Goal: Task Accomplishment & Management: Use online tool/utility

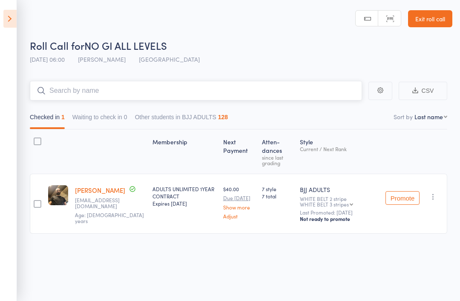
click at [135, 90] on input "search" at bounding box center [196, 91] width 332 height 20
click at [5, 21] on icon at bounding box center [9, 19] width 13 height 18
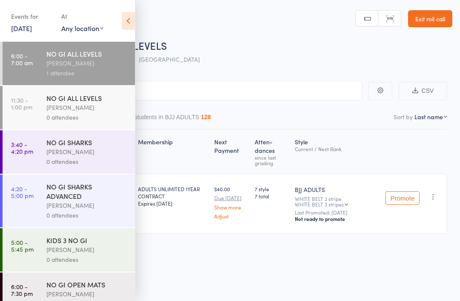
click at [98, 108] on div "[PERSON_NAME]" at bounding box center [86, 108] width 81 height 10
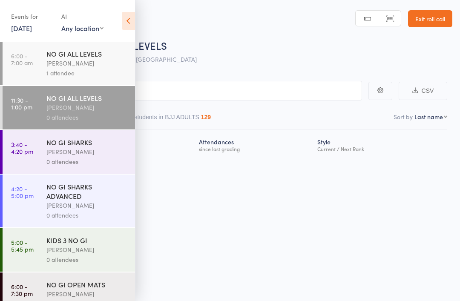
click at [250, 298] on div "Roll Call for NO GI ALL LEVELS [DATE] 11:30 [PERSON_NAME] Gold Coast GYM Manual…" at bounding box center [230, 150] width 460 height 301
click at [133, 20] on icon at bounding box center [128, 21] width 13 height 18
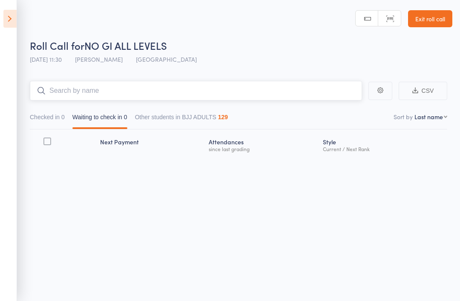
click at [131, 86] on input "search" at bounding box center [196, 91] width 332 height 20
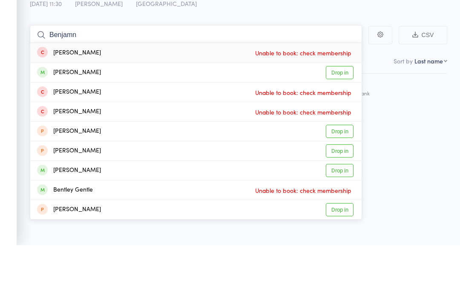
type input "Benjamn"
click at [87, 124] on div "[PERSON_NAME]" at bounding box center [69, 129] width 64 height 10
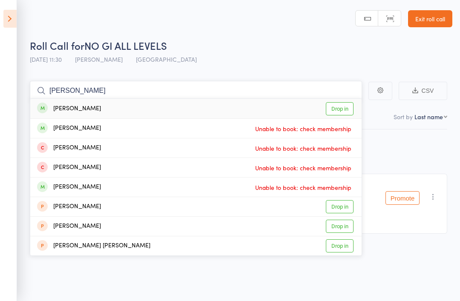
type input "[PERSON_NAME]"
click at [341, 108] on link "Drop in" at bounding box center [340, 108] width 28 height 13
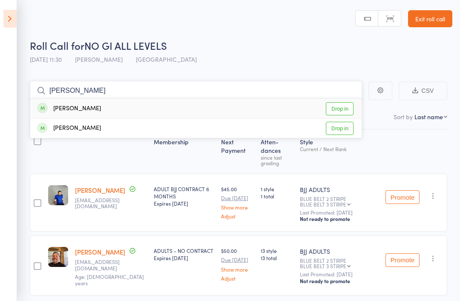
type input "[PERSON_NAME]"
click at [192, 110] on div "[PERSON_NAME] Drop in" at bounding box center [196, 109] width 332 height 20
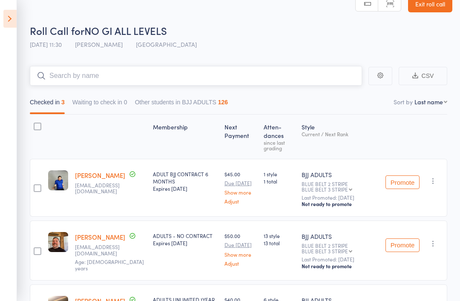
scroll to position [15, 0]
click at [169, 69] on input "search" at bounding box center [196, 76] width 332 height 20
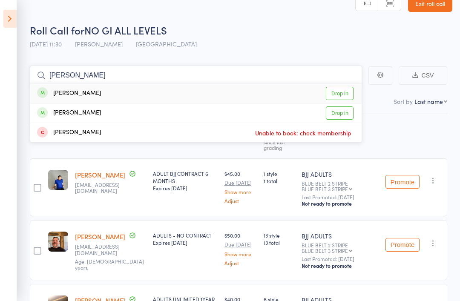
type input "[PERSON_NAME]"
click at [348, 97] on link "Drop in" at bounding box center [340, 93] width 28 height 13
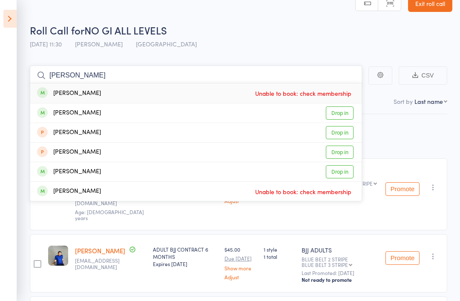
type input "[PERSON_NAME]"
click at [341, 115] on link "Drop in" at bounding box center [340, 113] width 28 height 13
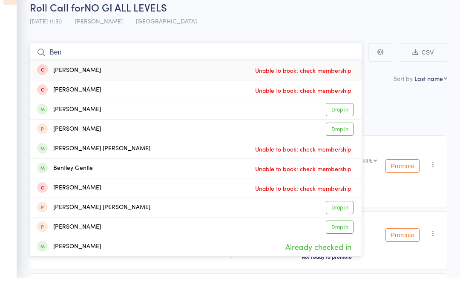
scroll to position [0, 0]
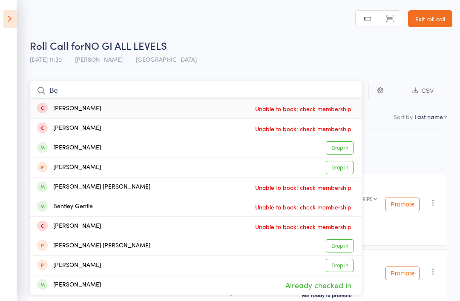
type input "B"
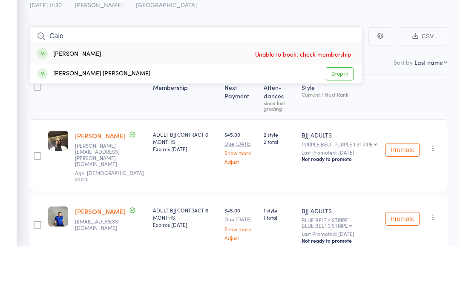
type input "Caio"
click at [340, 122] on link "Drop in" at bounding box center [340, 128] width 28 height 13
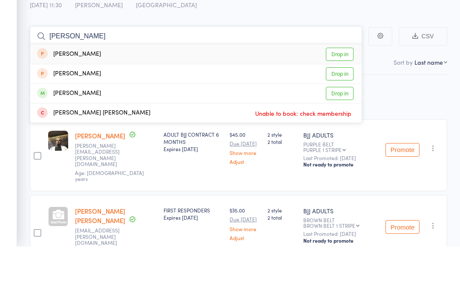
type input "[PERSON_NAME]"
click at [344, 142] on link "Drop in" at bounding box center [340, 148] width 28 height 13
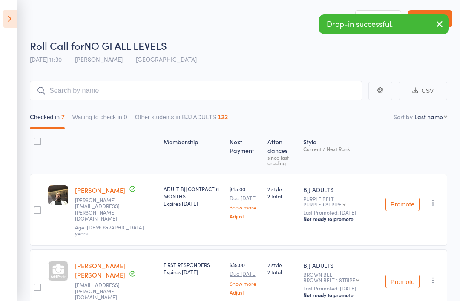
click at [7, 23] on icon at bounding box center [9, 19] width 13 height 18
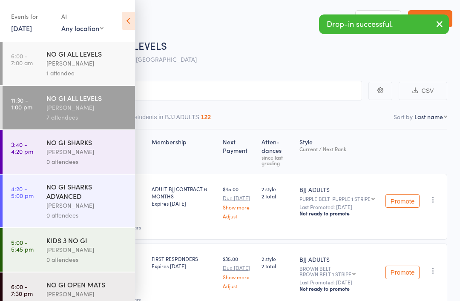
click at [23, 27] on link "[DATE]" at bounding box center [21, 27] width 21 height 9
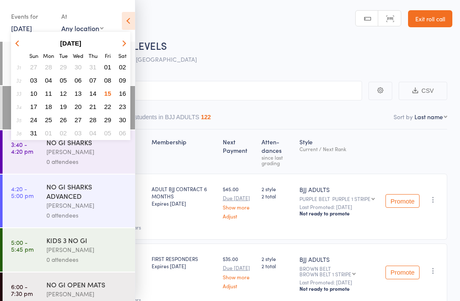
click at [92, 95] on span "14" at bounding box center [93, 93] width 7 height 7
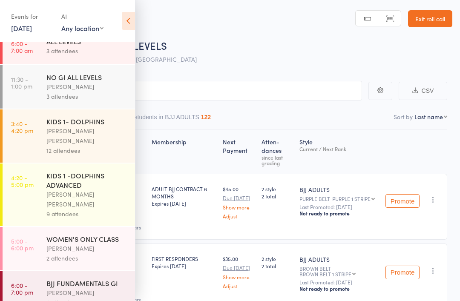
scroll to position [12, 0]
click at [52, 279] on div "BJJ FUNDAMENTALS GI" at bounding box center [86, 283] width 81 height 9
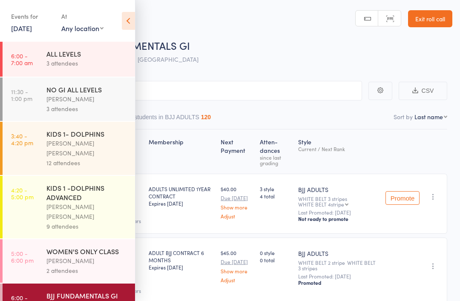
click at [123, 10] on div "Events for [DATE] [DATE] [DATE] Sun Mon Tue Wed Thu Fri Sat 31 27 28 29 30 31 0…" at bounding box center [67, 21] width 135 height 43
click at [134, 20] on icon at bounding box center [128, 21] width 13 height 18
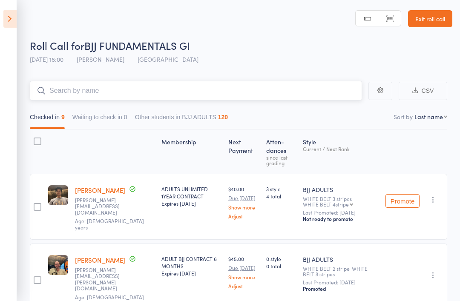
click at [65, 93] on input "search" at bounding box center [196, 91] width 332 height 20
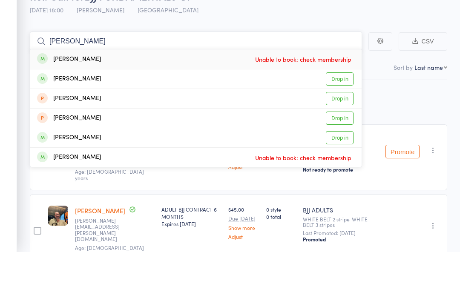
type input "[PERSON_NAME]"
click at [338, 122] on link "Drop in" at bounding box center [340, 128] width 28 height 13
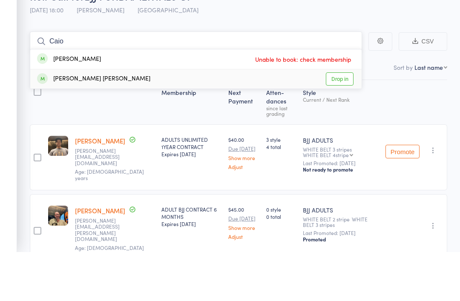
type input "Caio"
click at [348, 122] on link "Drop in" at bounding box center [340, 128] width 28 height 13
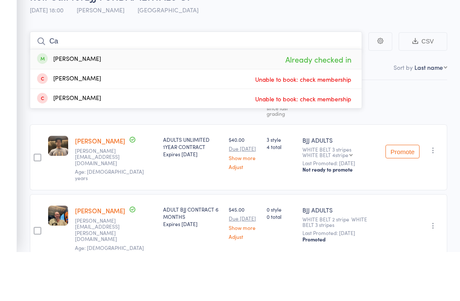
type input "C"
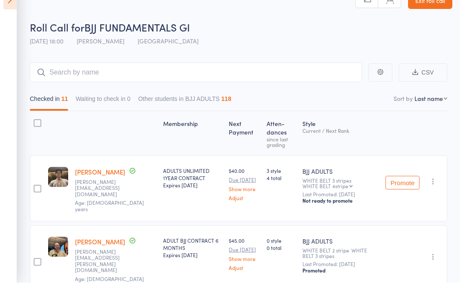
click at [12, 10] on icon at bounding box center [9, 19] width 13 height 18
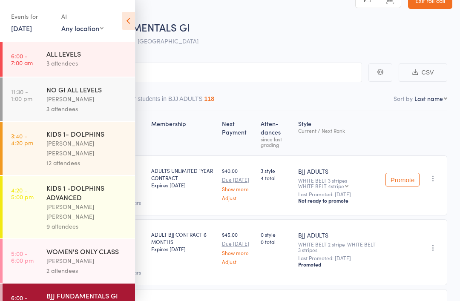
click at [28, 31] on link "[DATE]" at bounding box center [21, 27] width 21 height 9
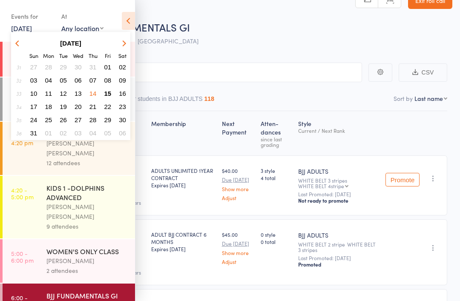
click at [108, 92] on span "15" at bounding box center [107, 93] width 7 height 7
